Goal: Task Accomplishment & Management: Complete application form

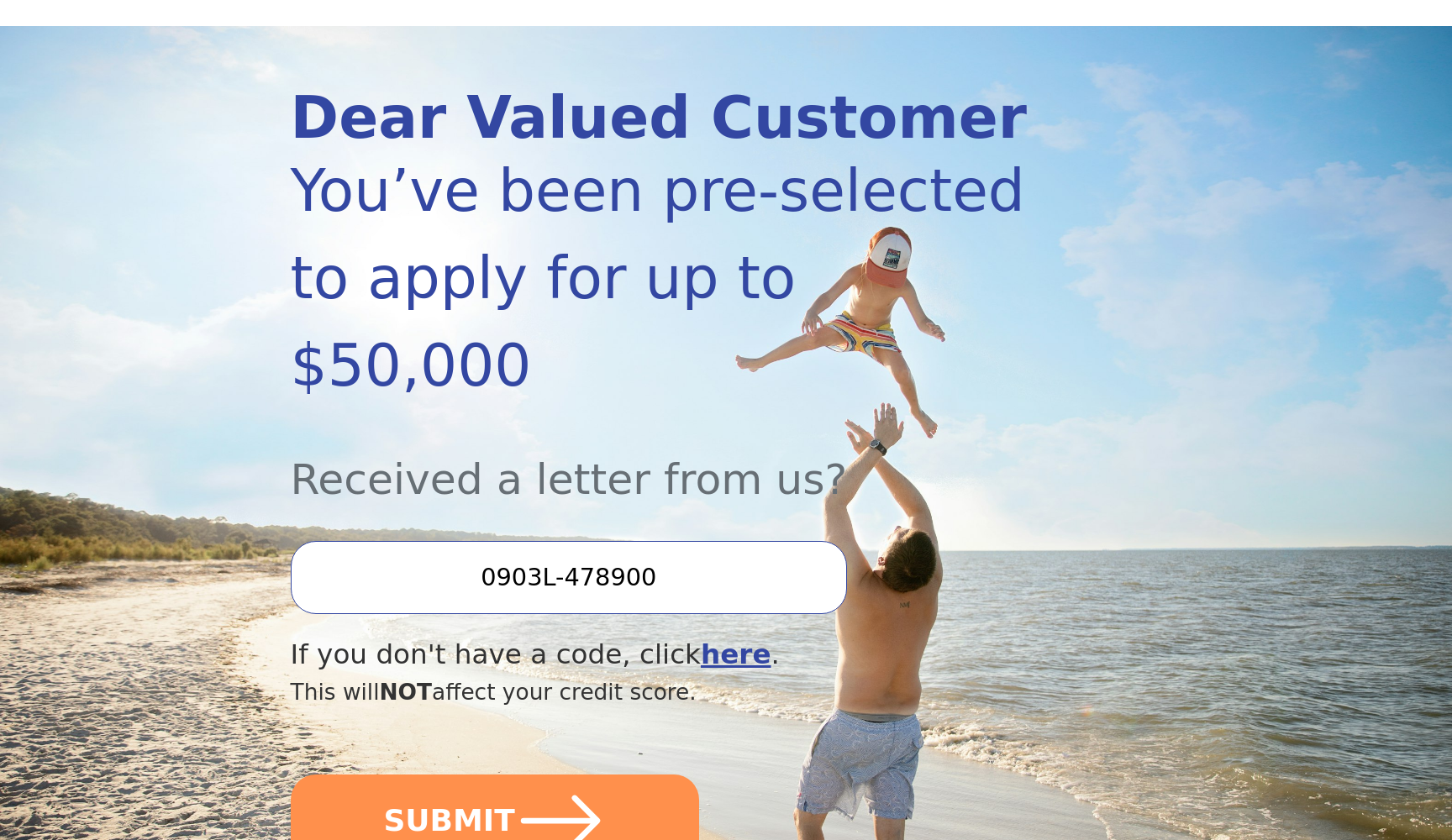
scroll to position [165, 0]
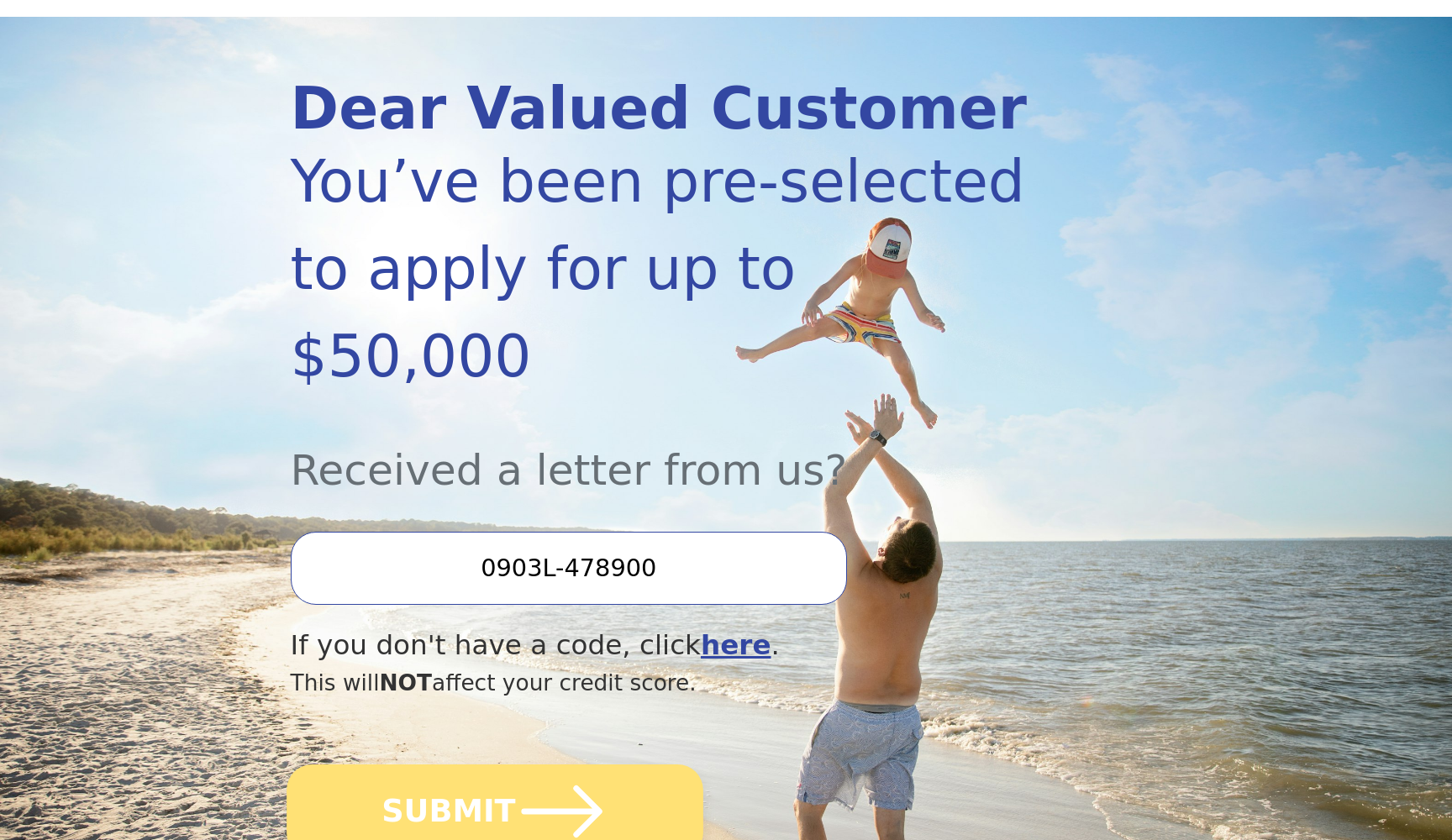
click at [581, 785] on icon "submit" at bounding box center [561, 811] width 81 height 52
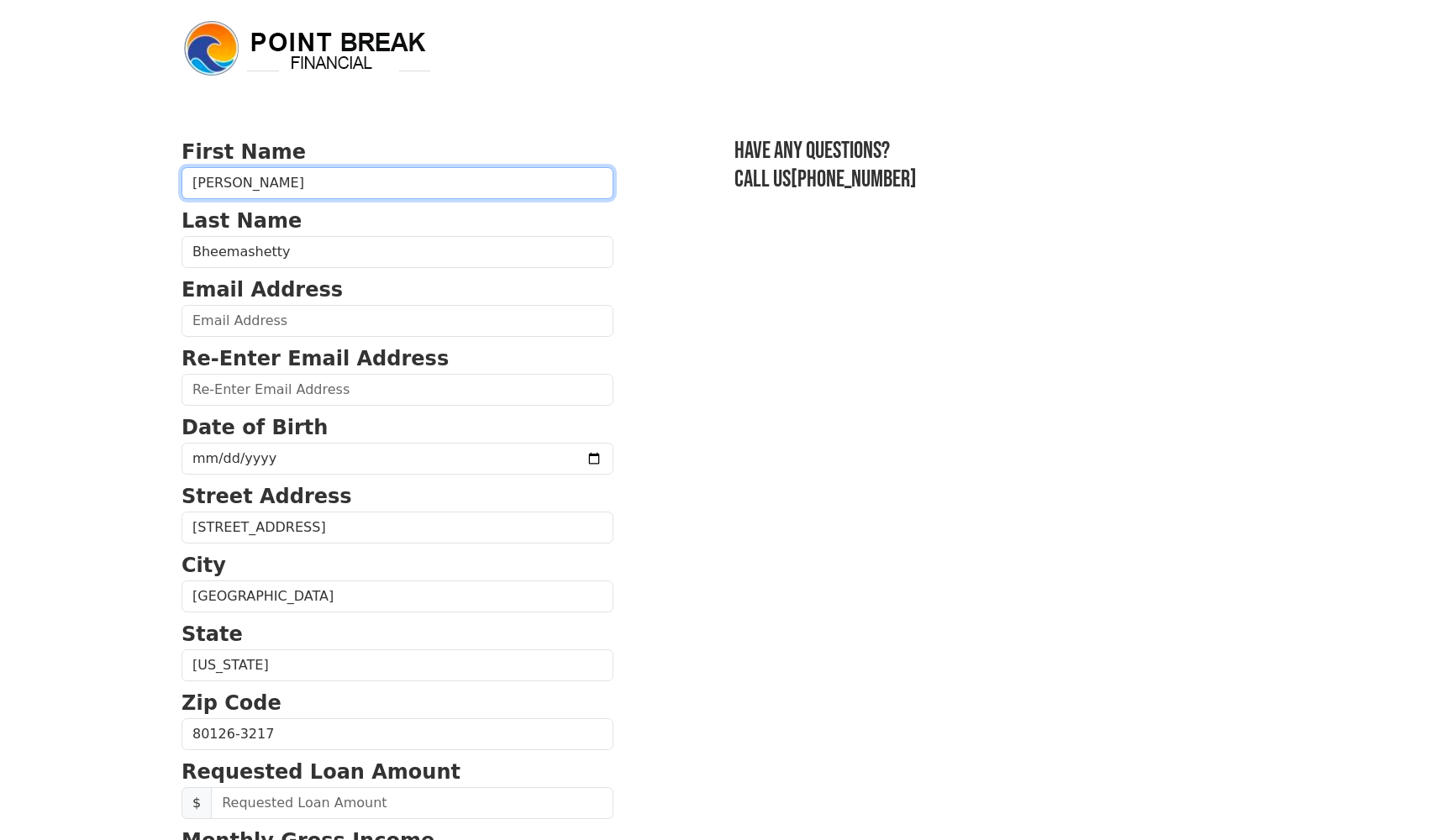
type input "[PERSON_NAME]"
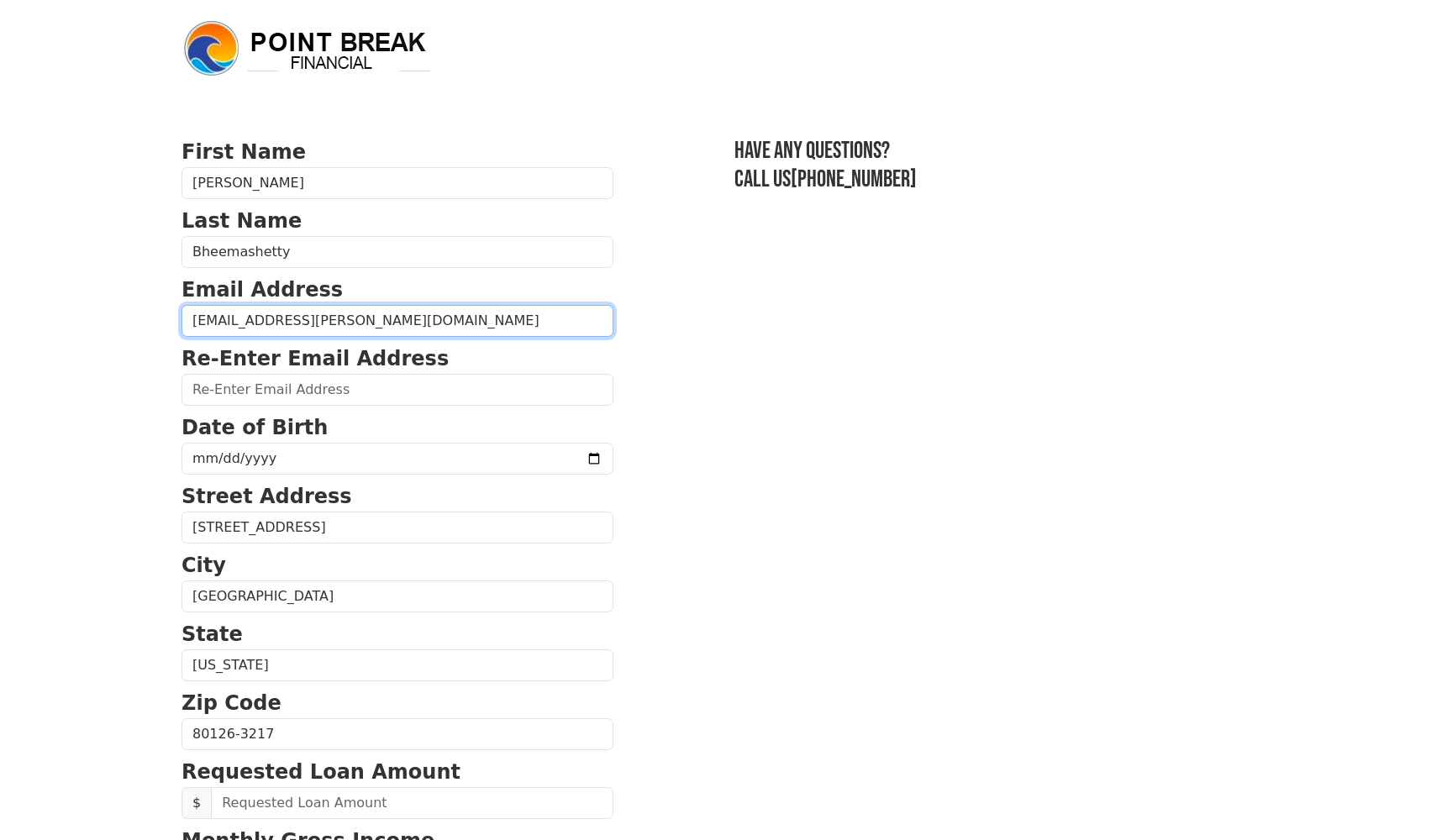
type input "[EMAIL_ADDRESS][PERSON_NAME][DOMAIN_NAME]"
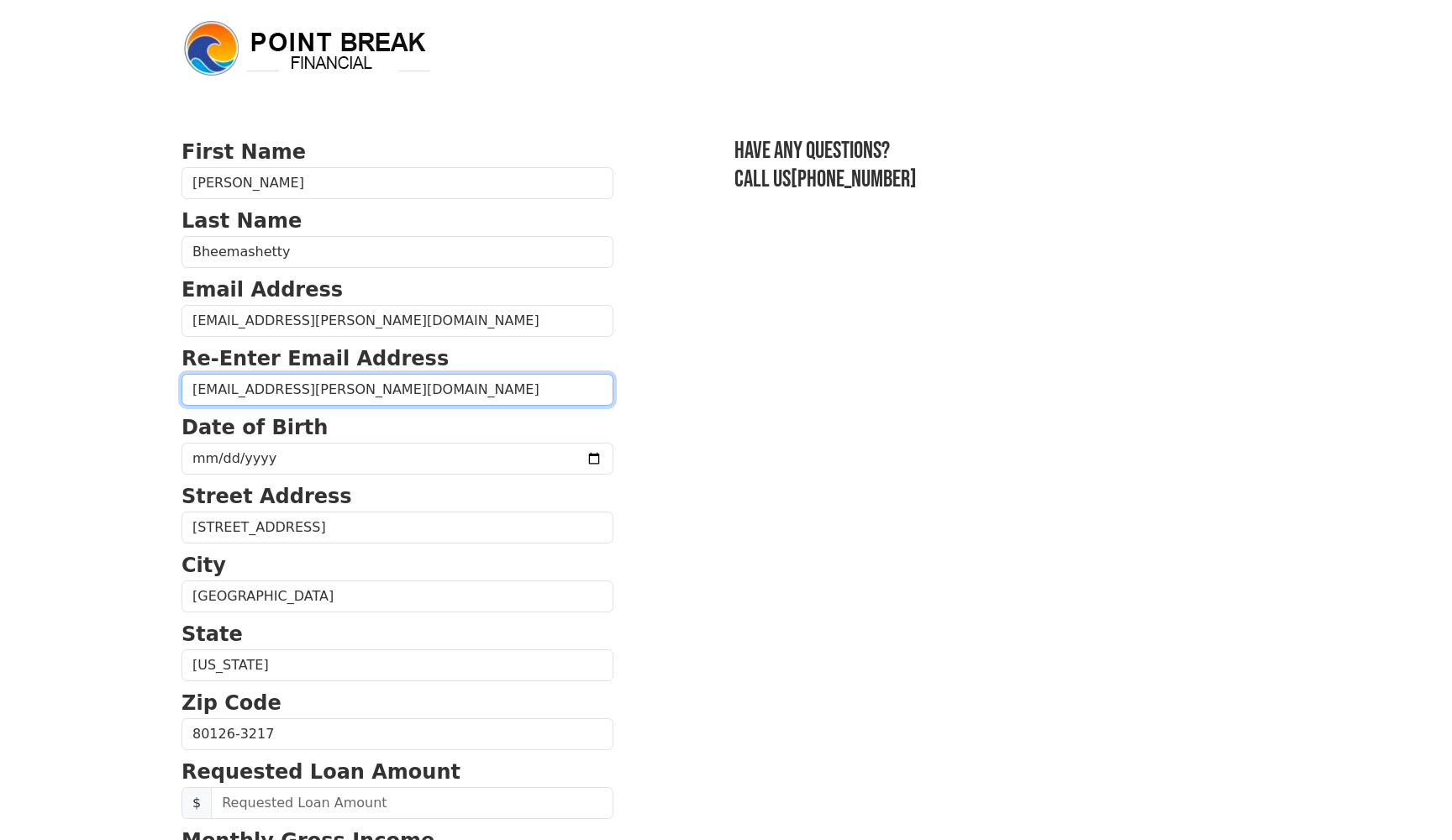
type input "[EMAIL_ADDRESS][PERSON_NAME][DOMAIN_NAME]"
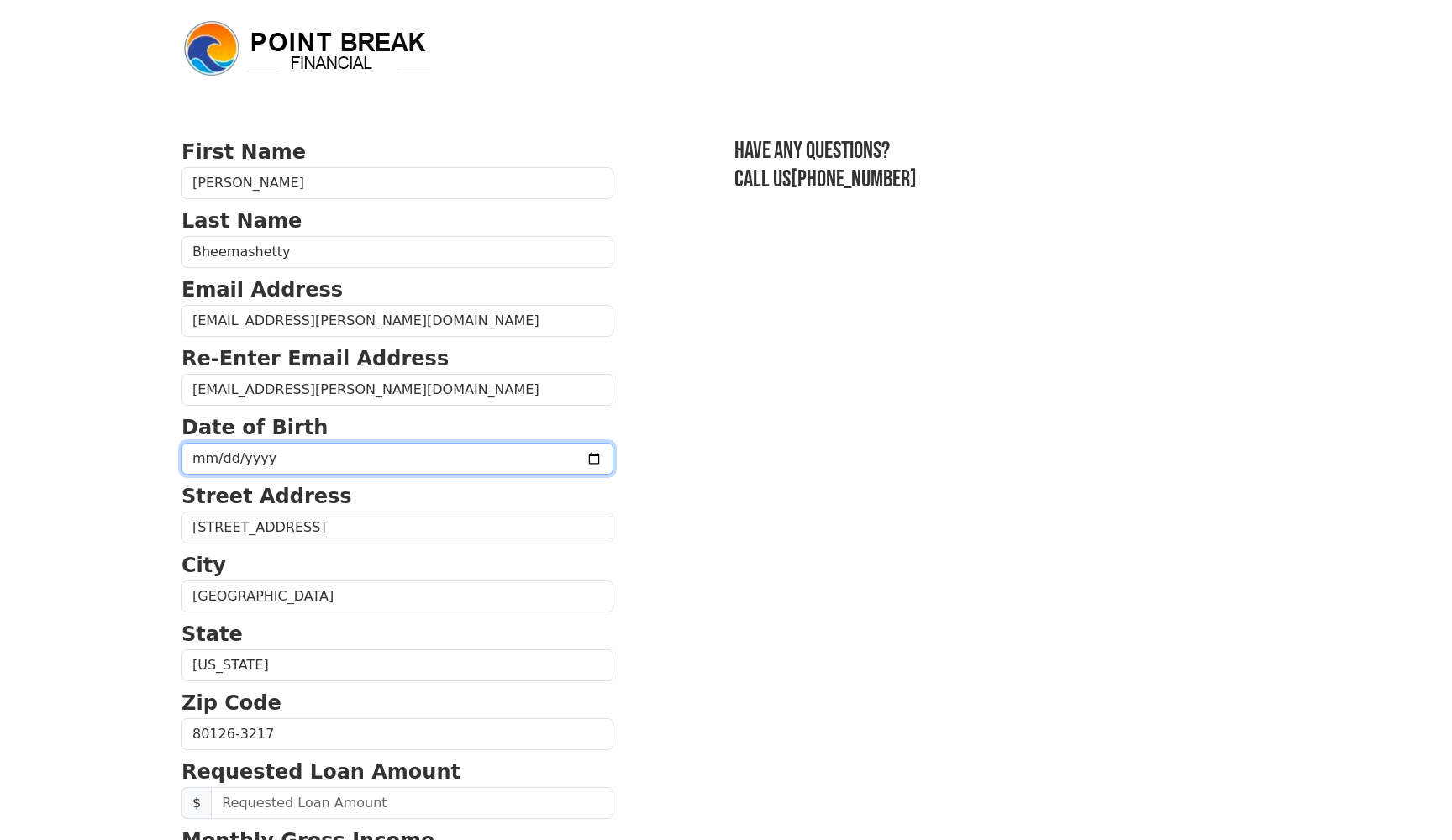
type input "[DATE]"
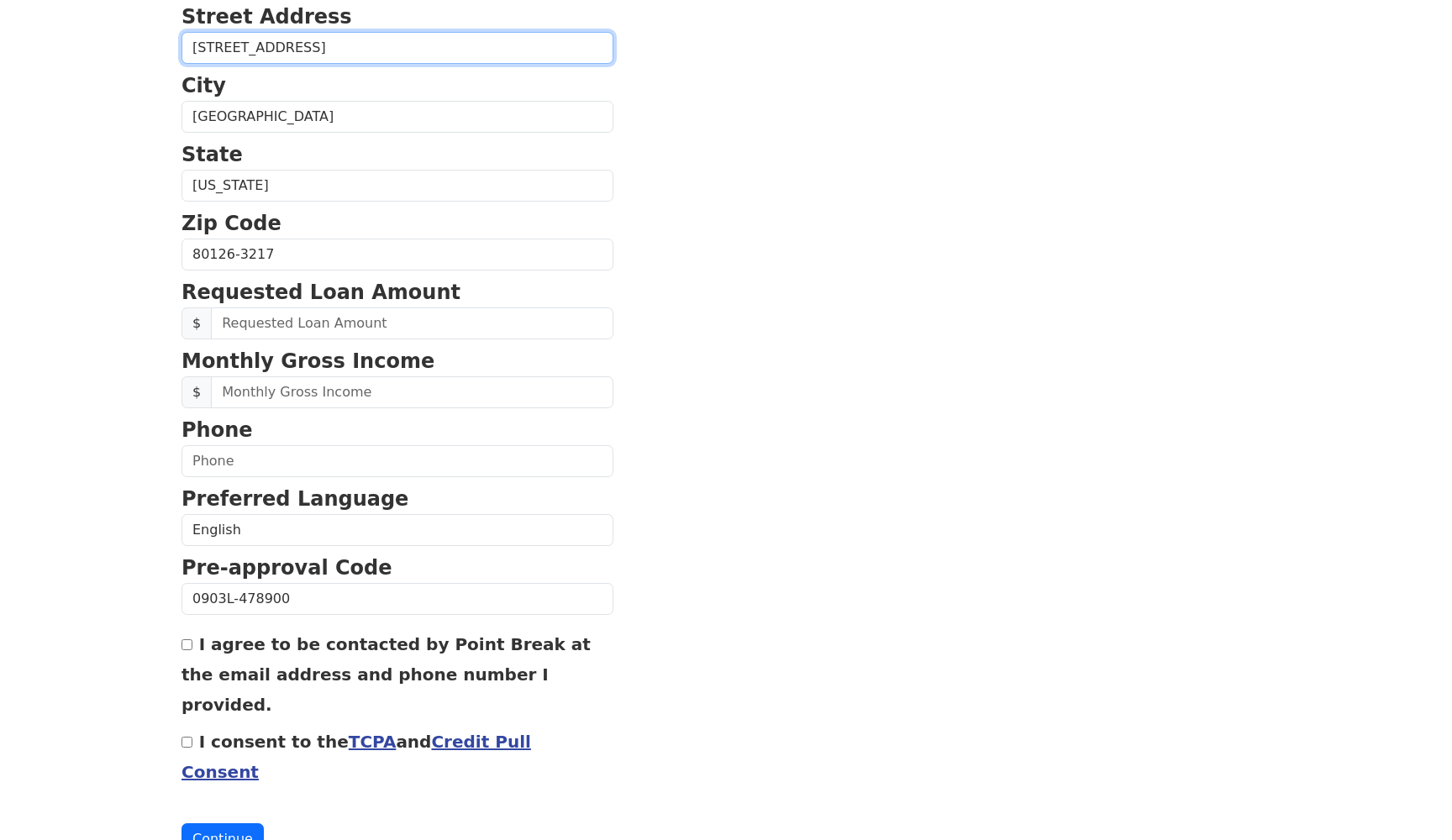
scroll to position [484, 0]
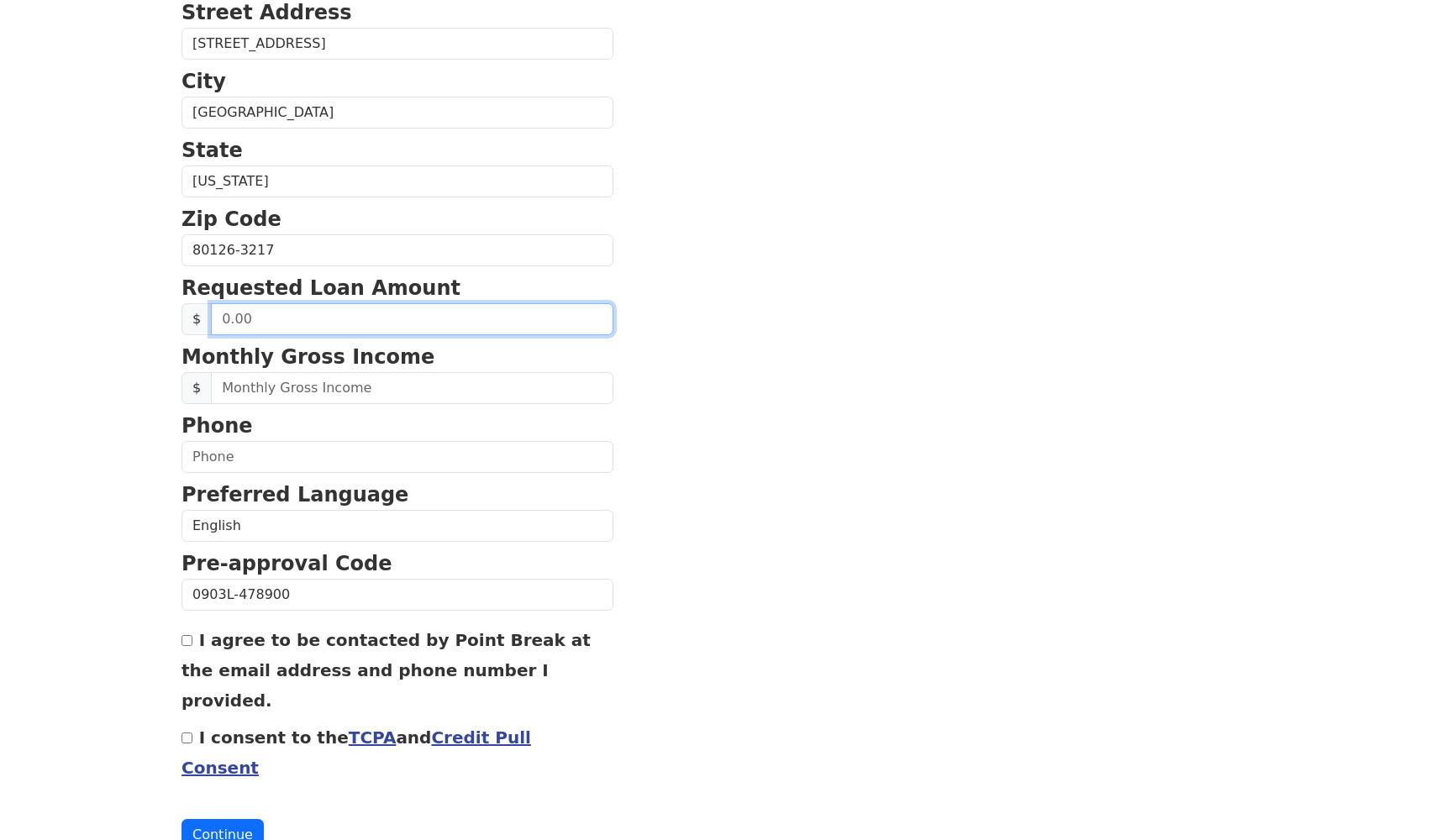
click at [416, 315] on input "text" at bounding box center [411, 319] width 402 height 32
type input "30,000.00"
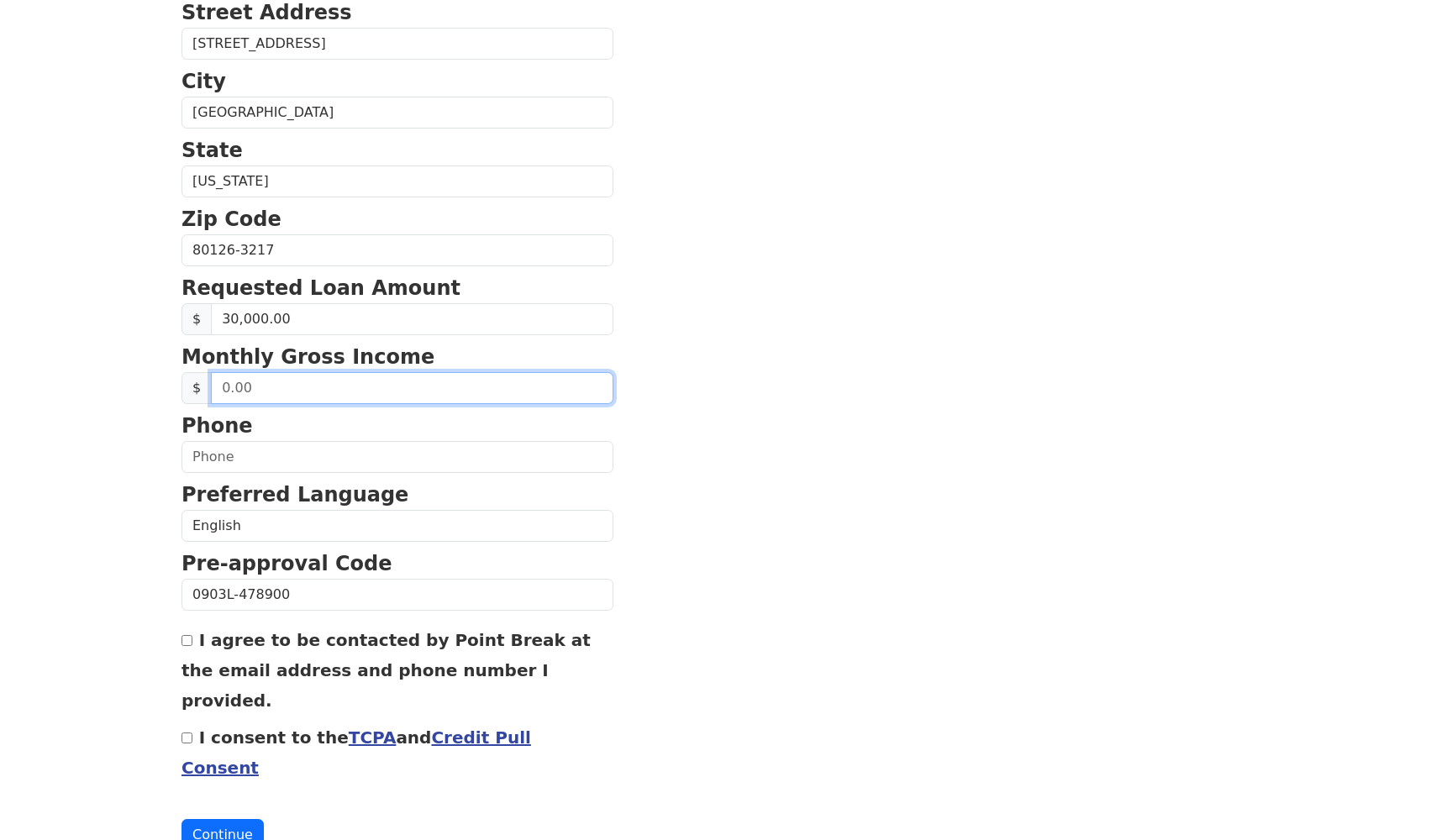
click at [413, 396] on input "text" at bounding box center [411, 388] width 402 height 32
type input "125,000.00"
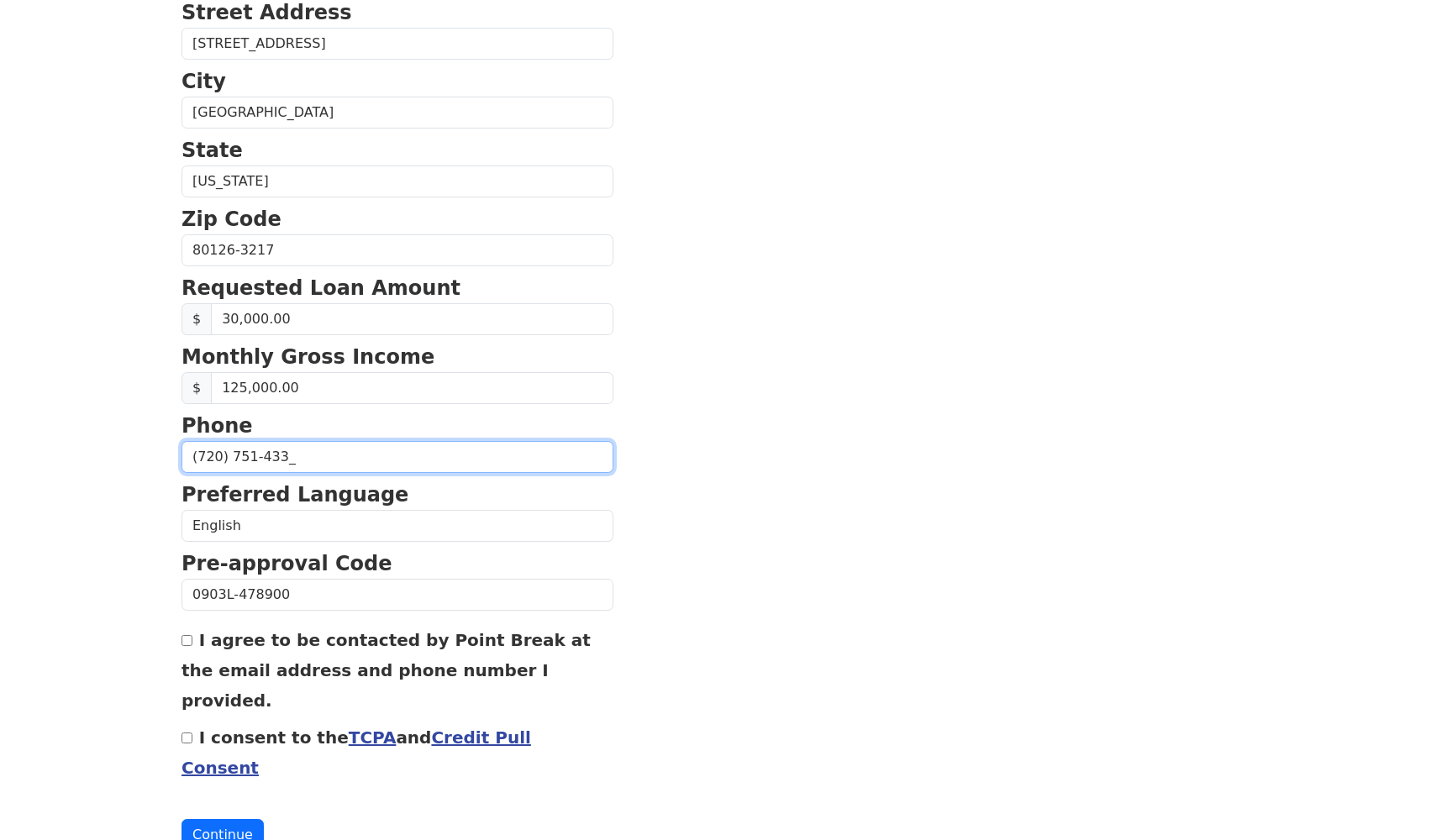
type input "[PHONE_NUMBER]"
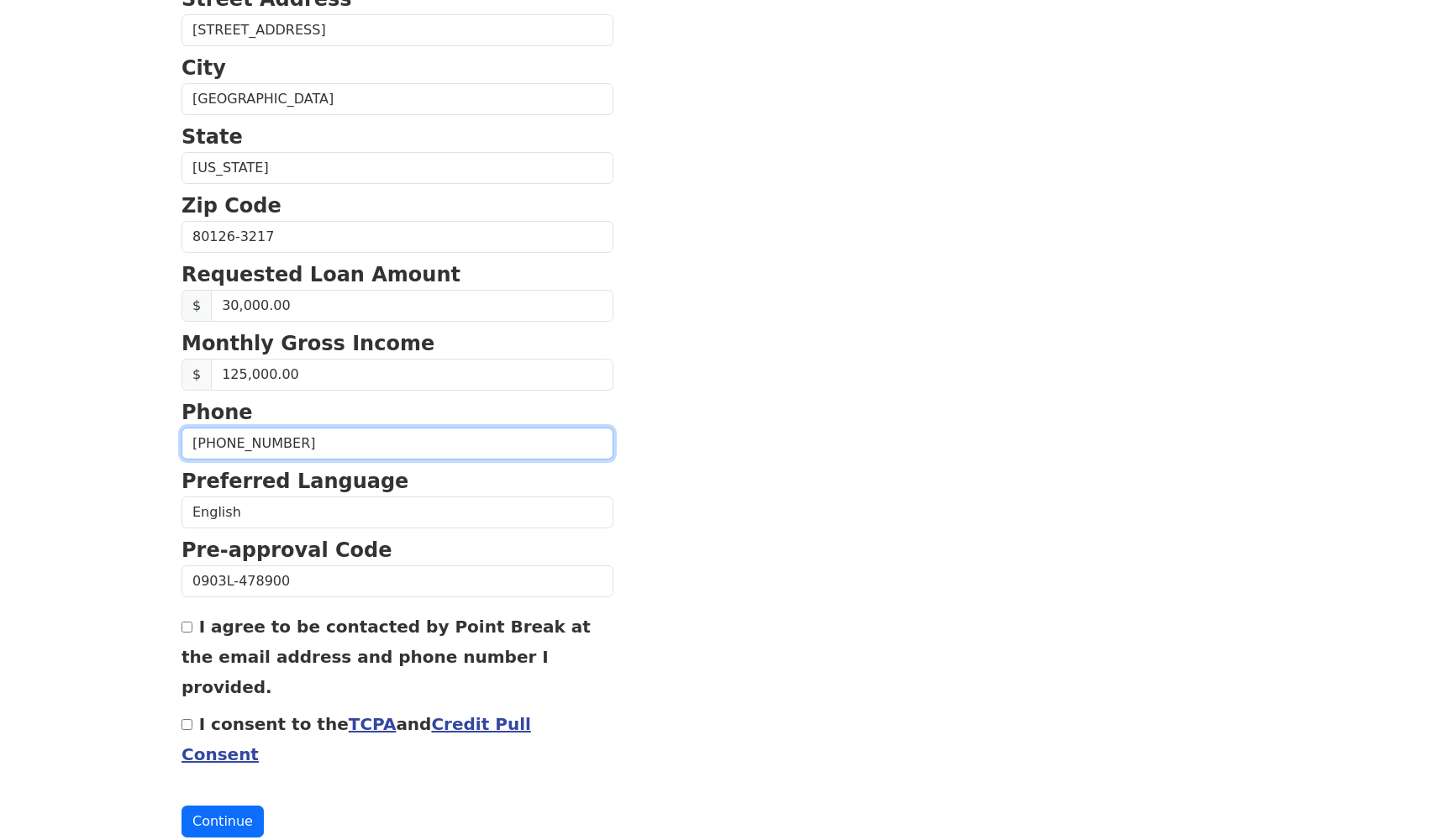
scroll to position [496, 0]
click at [519, 715] on link "Credit Pull Consent" at bounding box center [356, 740] width 349 height 51
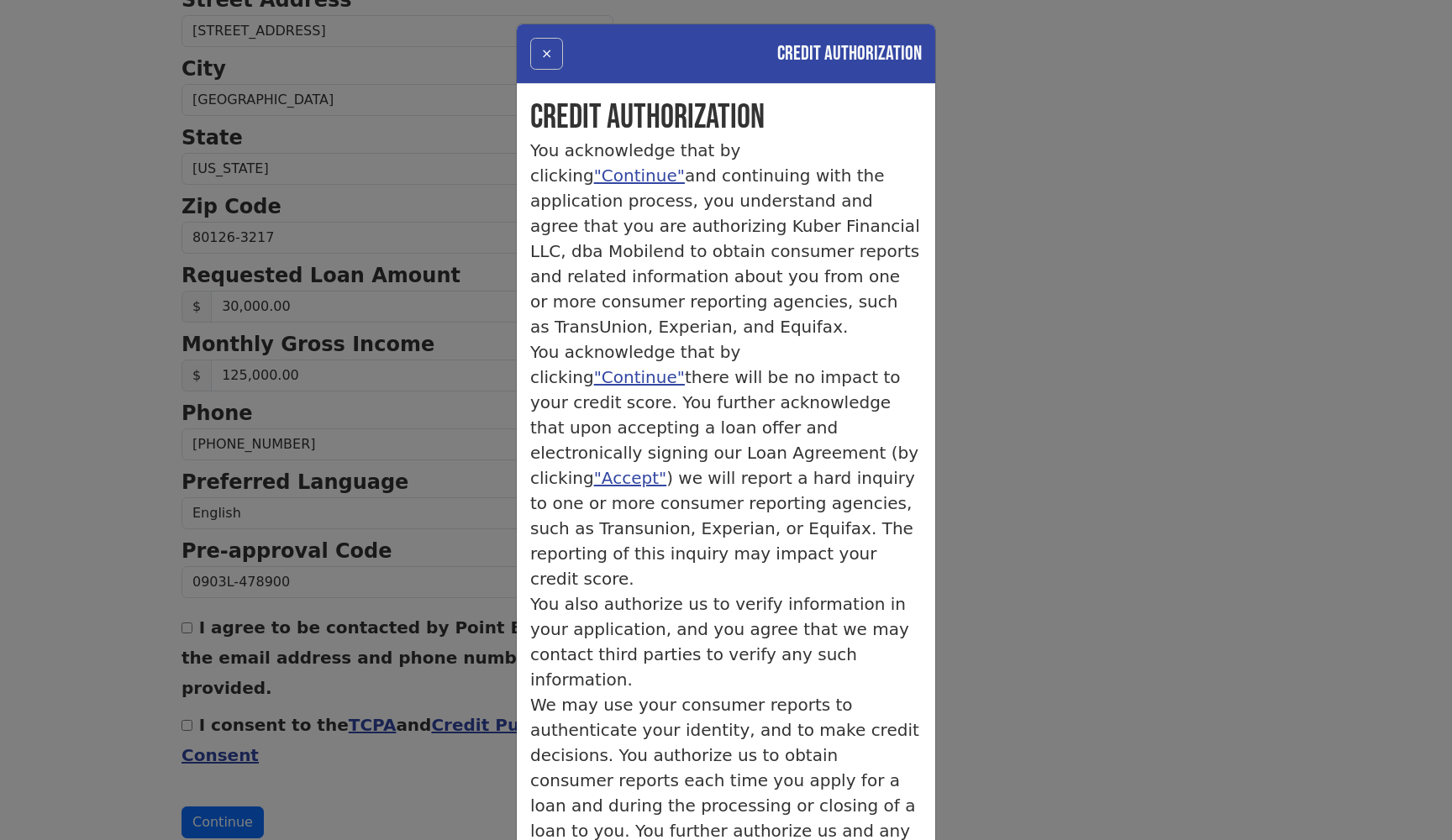
click at [553, 58] on button "×" at bounding box center [546, 54] width 33 height 32
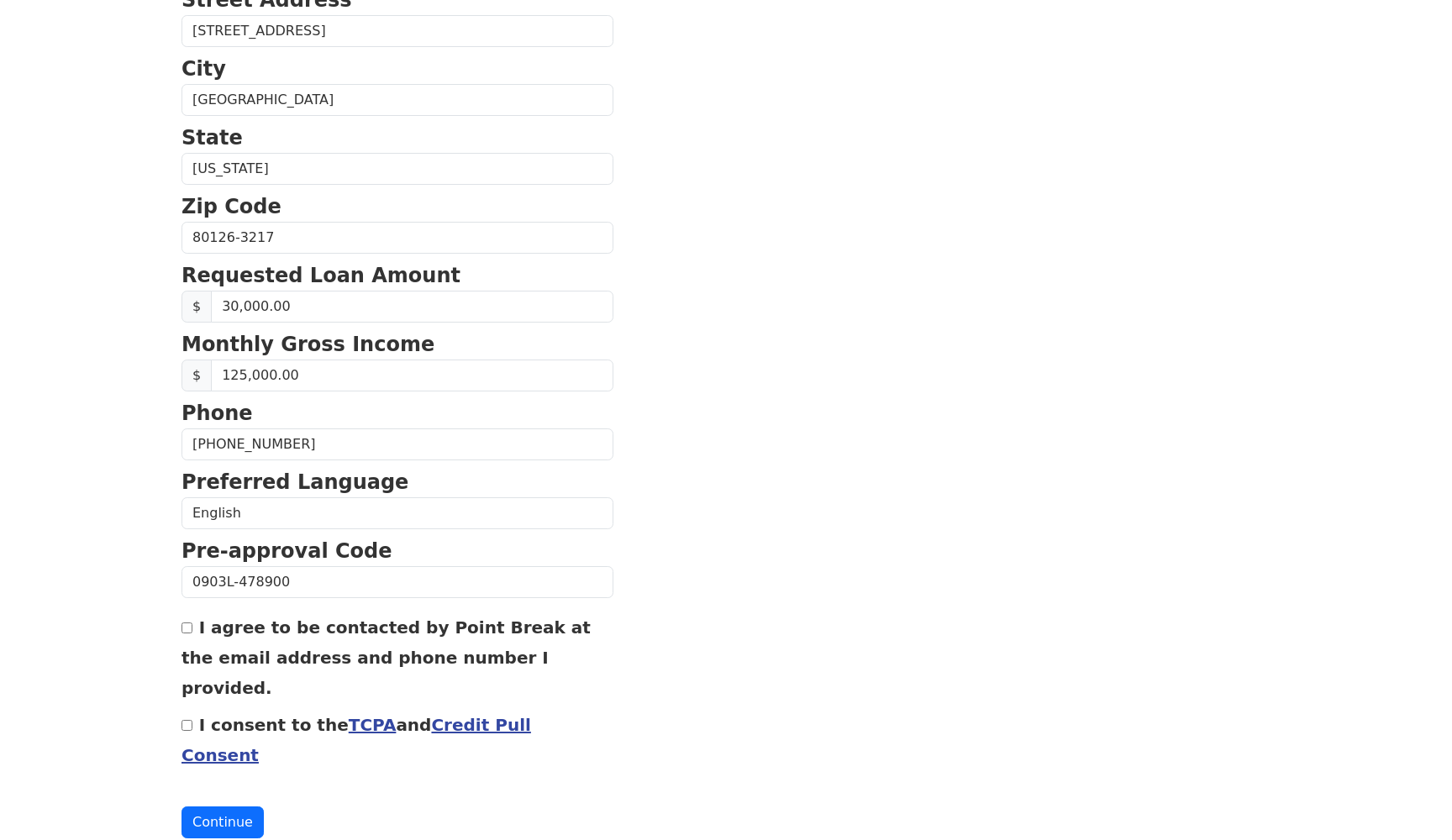
click at [188, 631] on input "I agree to be contacted by Point Break at the email address and phone number I …" at bounding box center [187, 628] width 11 height 11
checkbox input "true"
click at [189, 720] on input "I consent to the TCPA and Credit Pull Consent" at bounding box center [187, 726] width 11 height 11
checkbox input "true"
click at [226, 807] on button "Continue" at bounding box center [222, 823] width 82 height 32
